Goal: Information Seeking & Learning: Learn about a topic

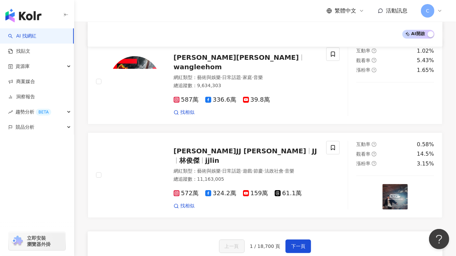
scroll to position [1132, 0]
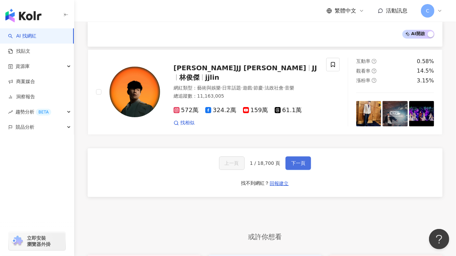
click at [302, 160] on span "下一頁" at bounding box center [298, 162] width 14 height 5
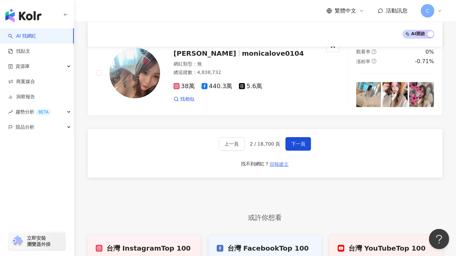
scroll to position [1243, 0]
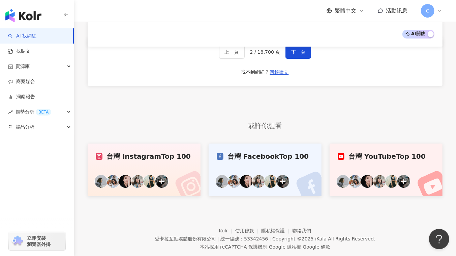
click at [162, 148] on link "台灣 Instagram Top 100" at bounding box center [144, 169] width 113 height 53
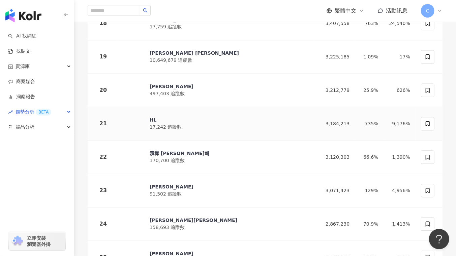
scroll to position [735, 0]
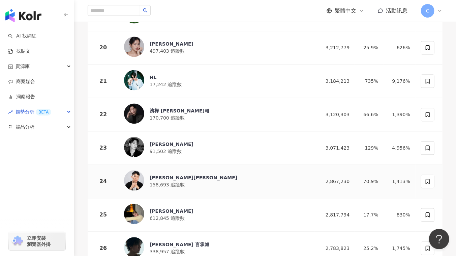
click at [215, 170] on div "[PERSON_NAME][PERSON_NAME] 158,693 追蹤數" at bounding box center [216, 181] width 185 height 22
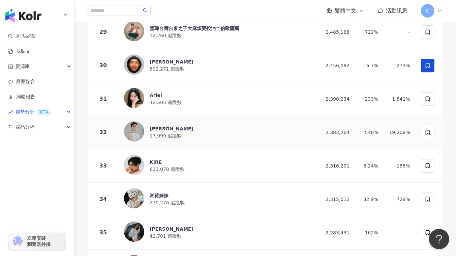
scroll to position [1042, 0]
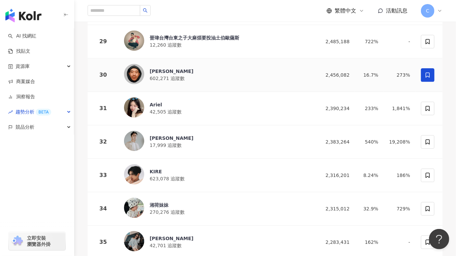
click at [135, 65] on img at bounding box center [134, 74] width 20 height 20
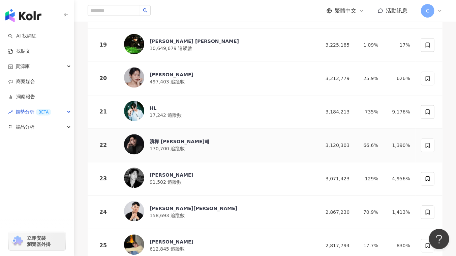
scroll to position [766, 0]
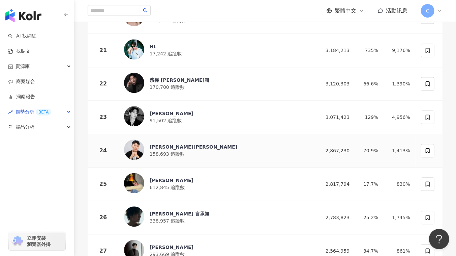
click at [163, 143] on div "[PERSON_NAME][PERSON_NAME]" at bounding box center [194, 146] width 88 height 7
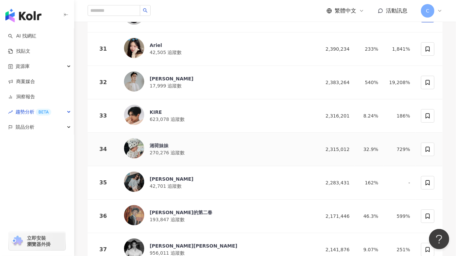
scroll to position [1103, 0]
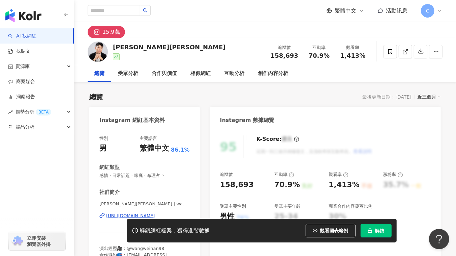
scroll to position [61, 0]
